Goal: Information Seeking & Learning: Check status

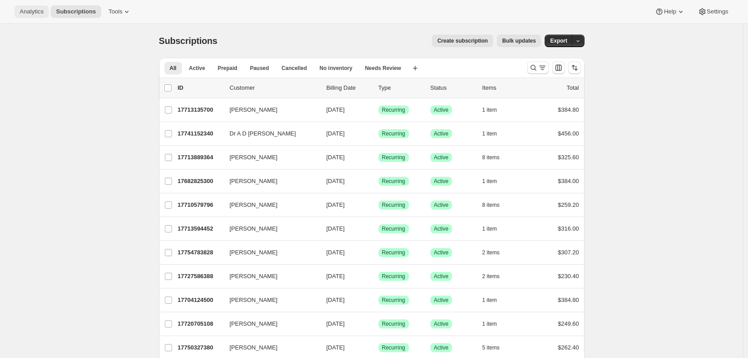
click at [23, 6] on button "Analytics" at bounding box center [31, 11] width 35 height 13
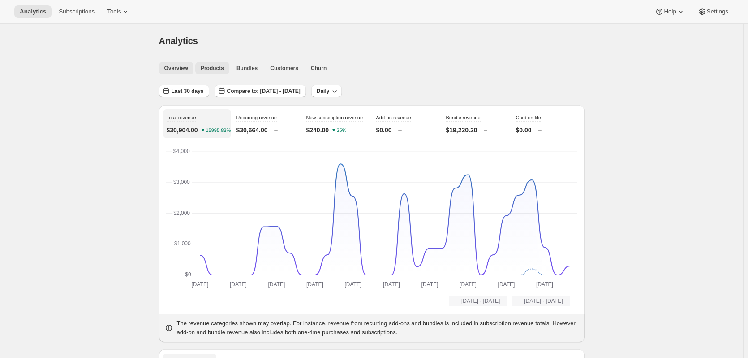
click at [216, 71] on span "Products" at bounding box center [212, 68] width 23 height 7
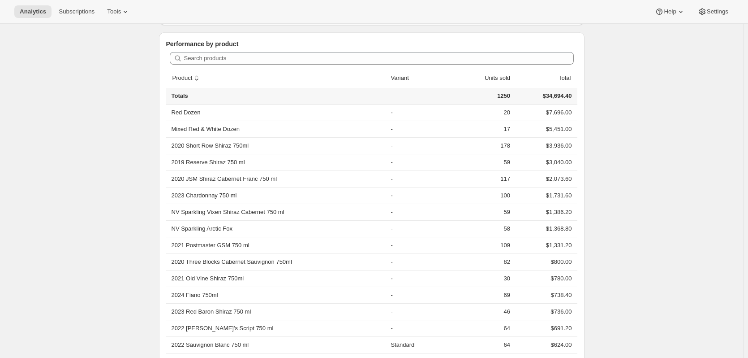
scroll to position [224, 0]
